Goal: Find specific page/section: Find specific page/section

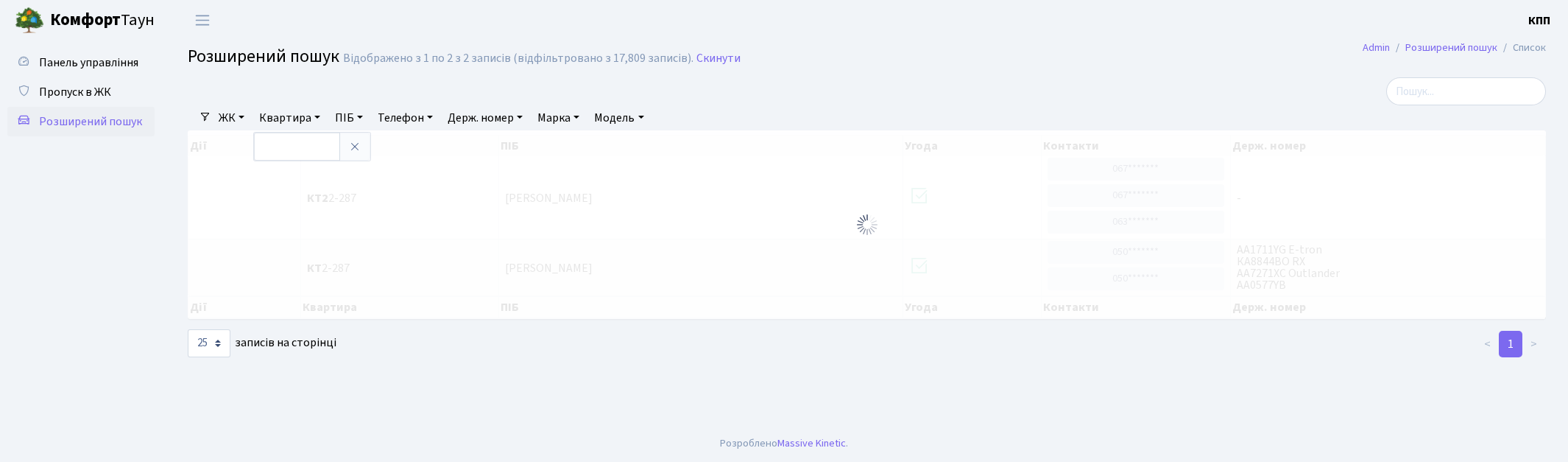
select select "25"
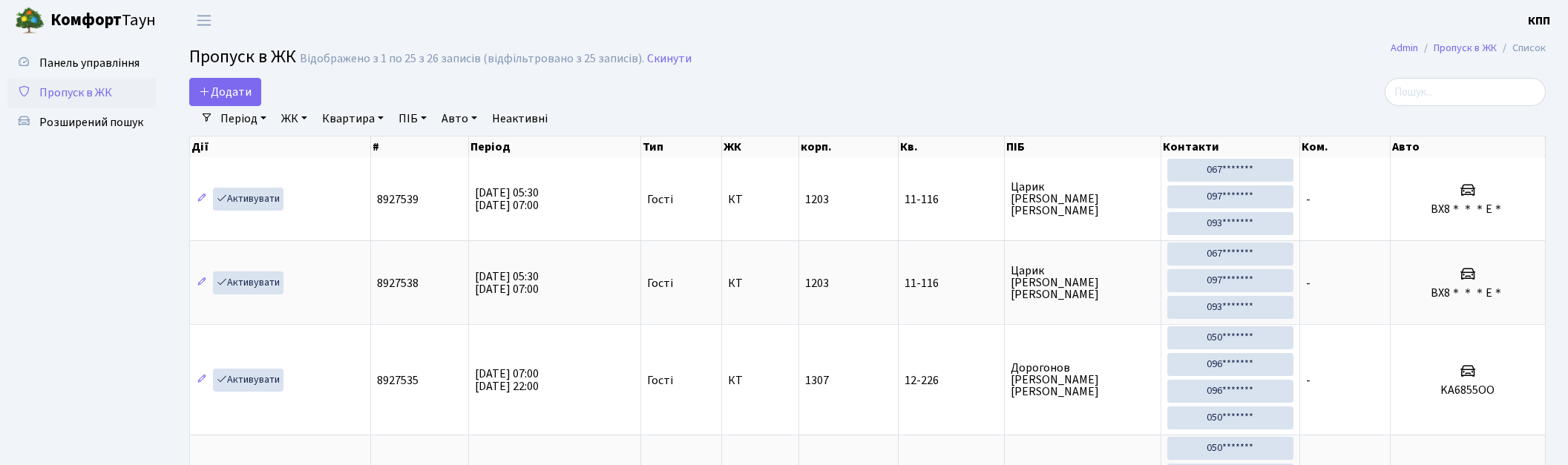
select select "25"
click at [1459, 92] on input "search" at bounding box center [1465, 92] width 161 height 28
